Goal: Information Seeking & Learning: Find contact information

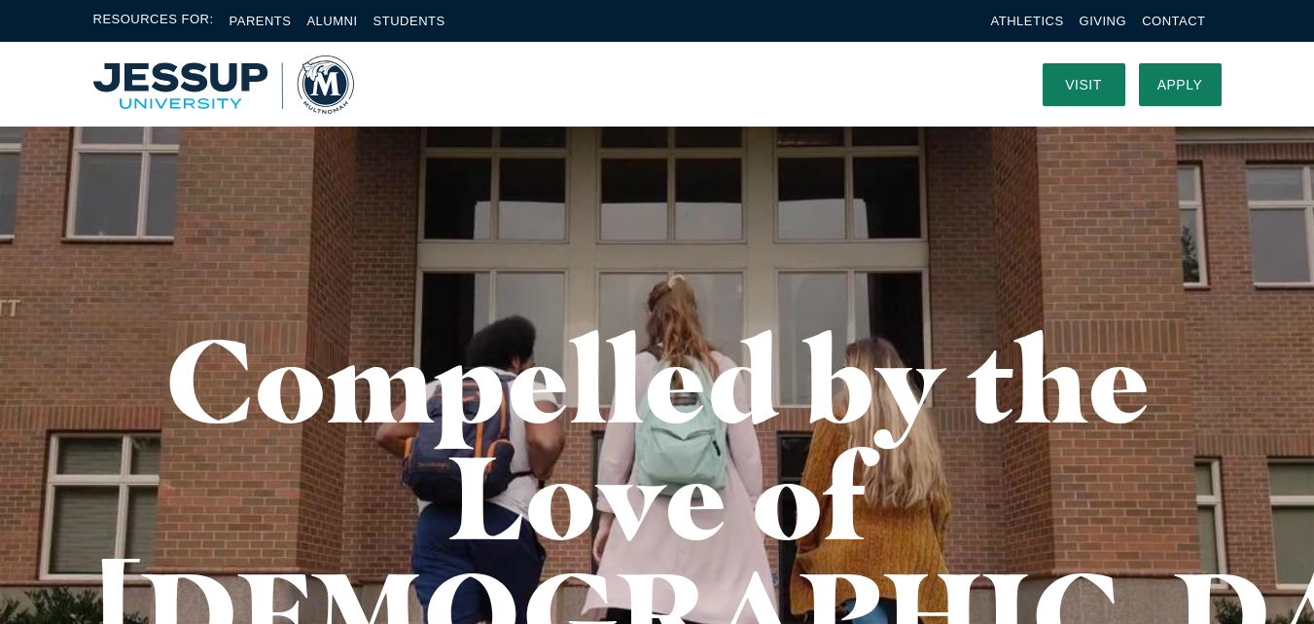
click at [1173, 12] on li "Contact" at bounding box center [1173, 21] width 63 height 22
click at [1174, 17] on link "Contact" at bounding box center [1173, 21] width 63 height 15
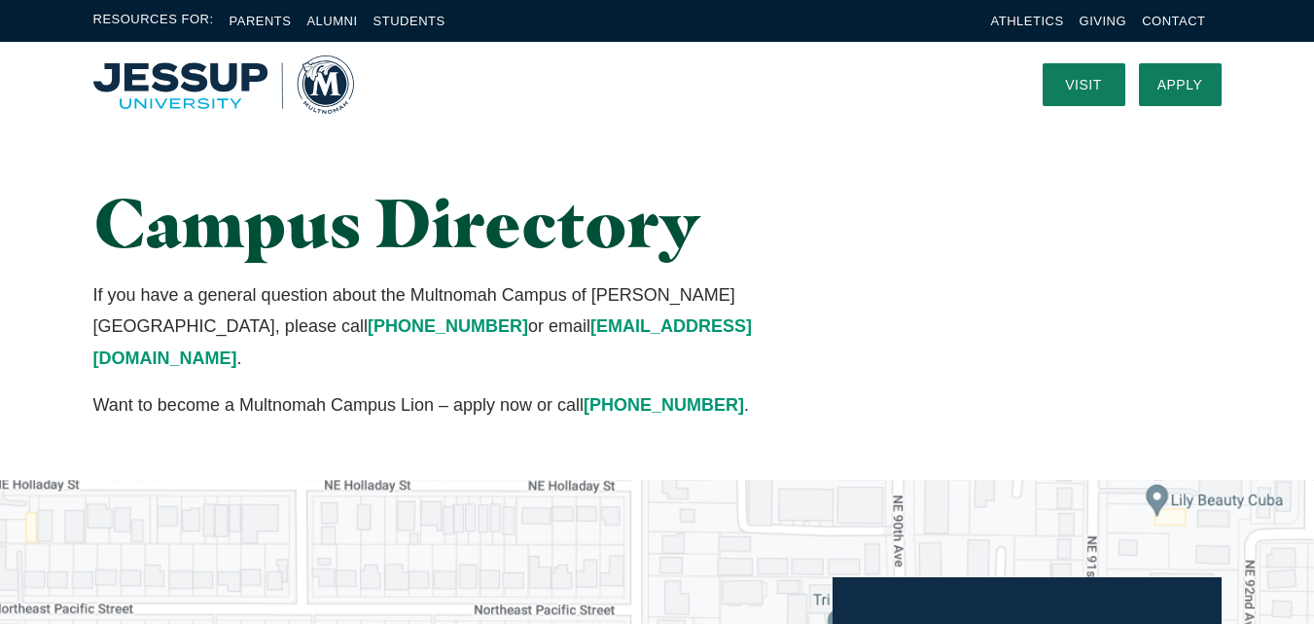
click at [721, 104] on nav at bounding box center [683, 84] width 659 height 85
